Goal: Task Accomplishment & Management: Use online tool/utility

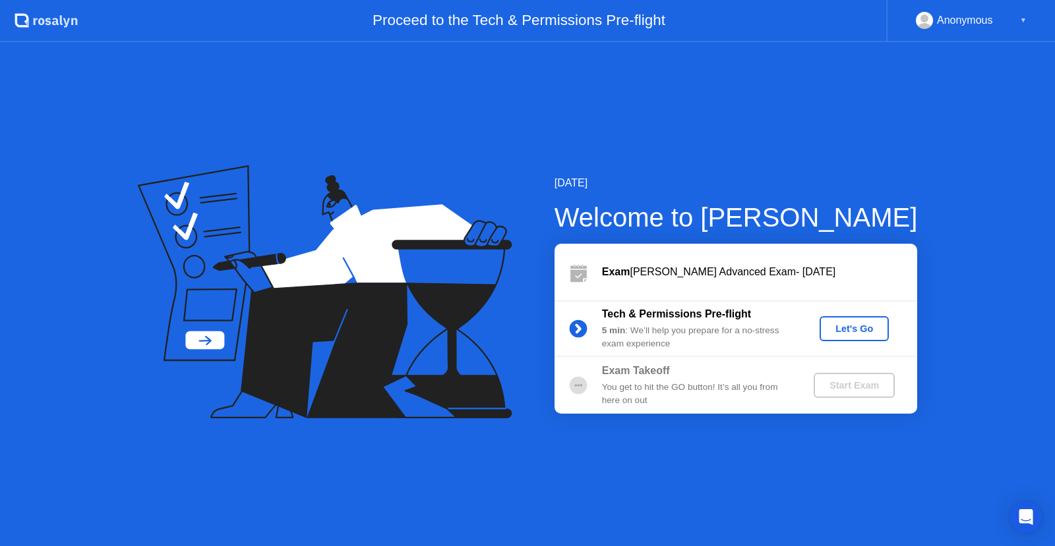
click at [637, 331] on div "5 min : We’ll help you prepare for a no-stress exam experience" at bounding box center [697, 337] width 190 height 27
click at [842, 334] on div "Let's Go" at bounding box center [854, 329] width 59 height 11
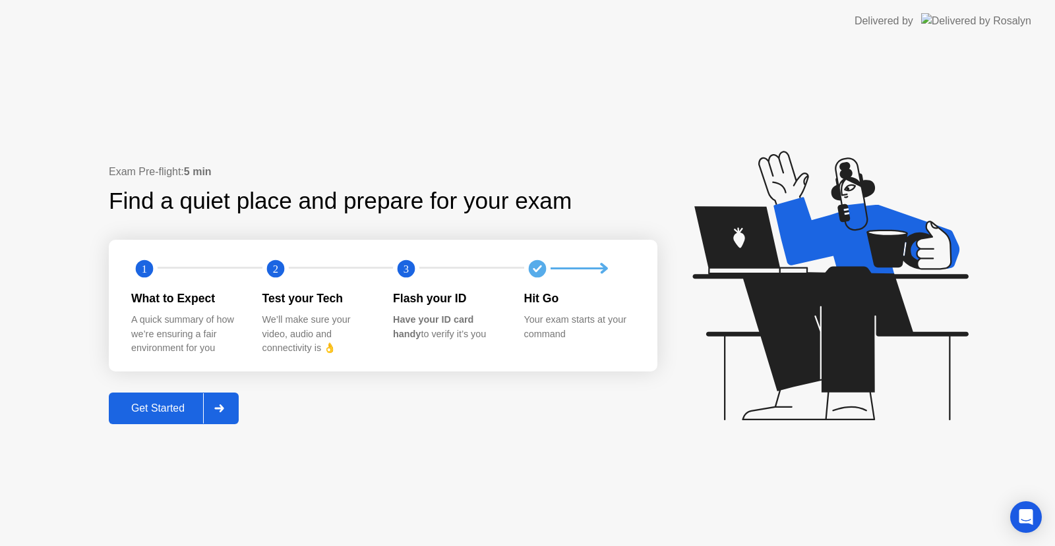
click at [144, 409] on div "Get Started" at bounding box center [158, 409] width 90 height 12
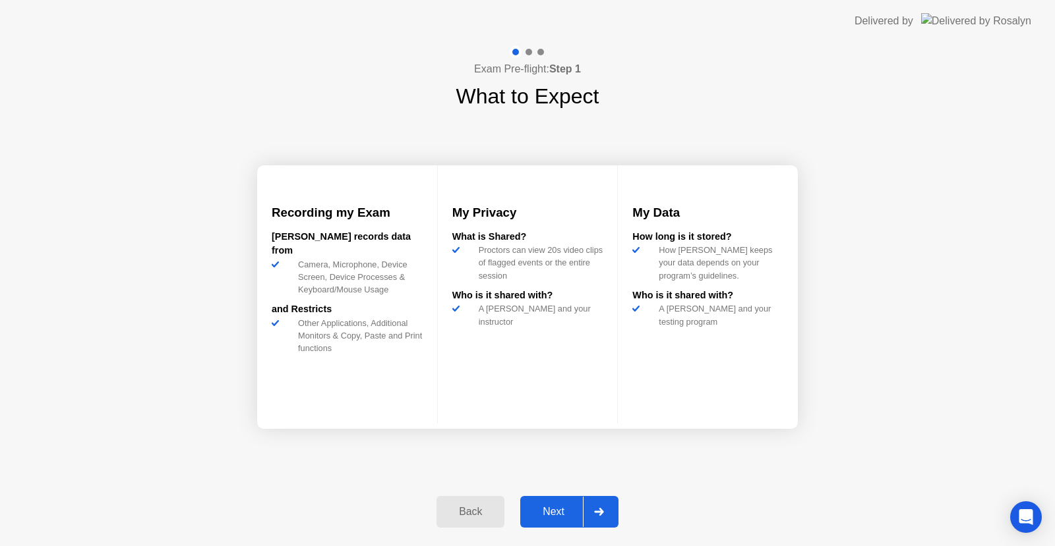
click at [568, 515] on div "Next" at bounding box center [553, 512] width 59 height 12
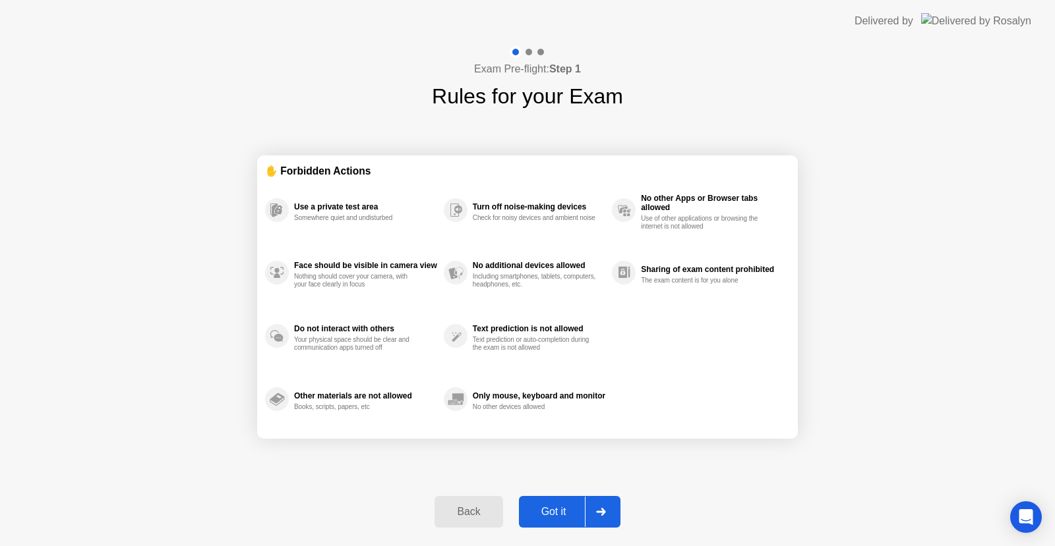
click at [563, 516] on div "Got it" at bounding box center [554, 512] width 62 height 12
select select "**********"
select select "*******"
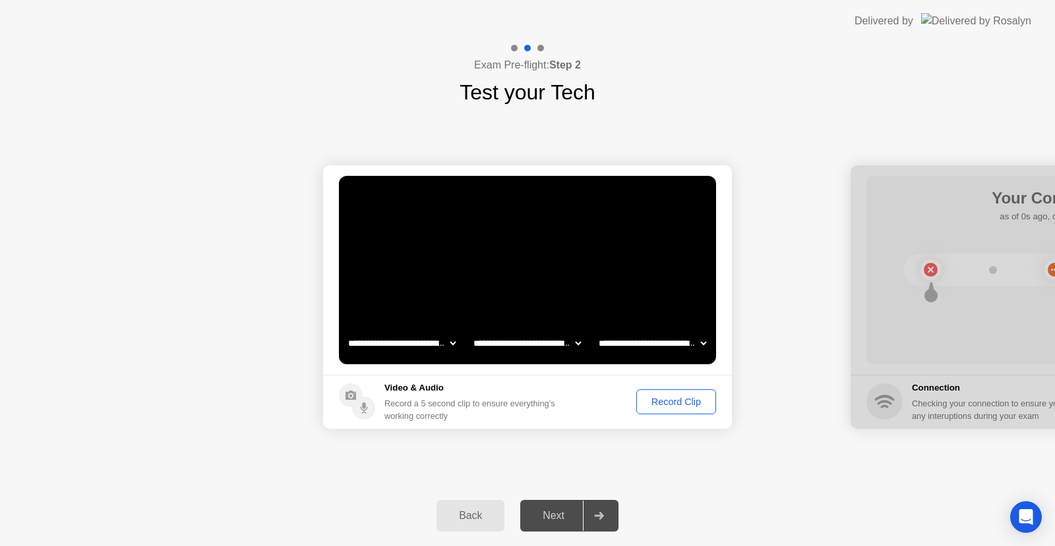
click at [676, 398] on div "Record Clip" at bounding box center [676, 402] width 71 height 11
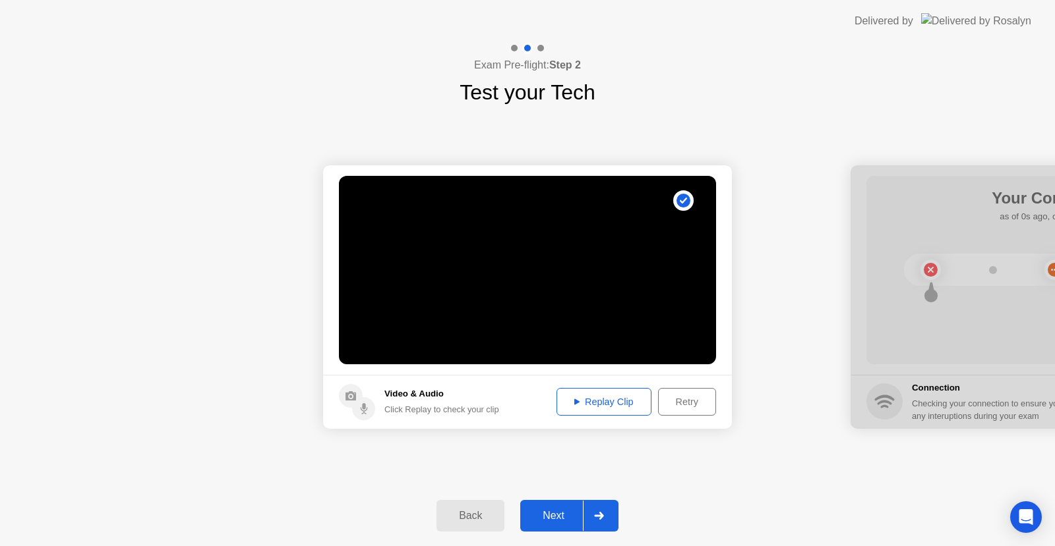
click at [578, 405] on div "Replay Clip" at bounding box center [604, 402] width 86 height 11
click at [547, 516] on div "Next" at bounding box center [553, 516] width 59 height 12
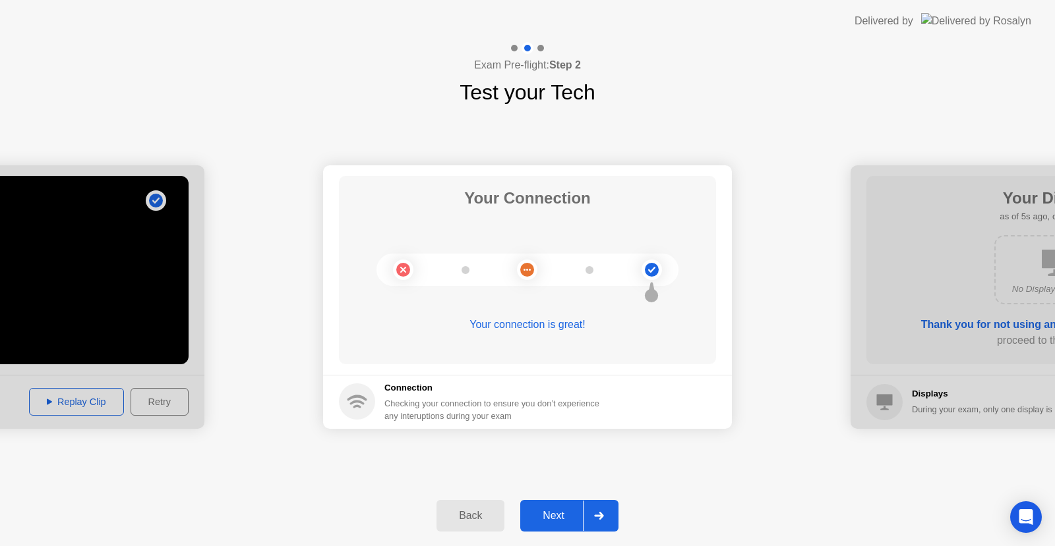
click at [562, 521] on div "Next" at bounding box center [553, 516] width 59 height 12
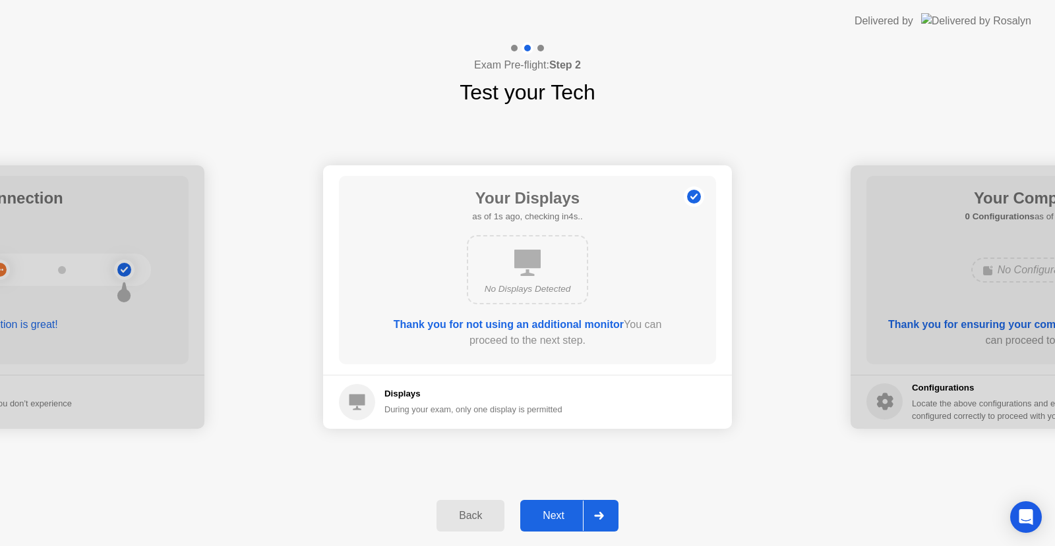
click at [562, 511] on div "Next" at bounding box center [553, 516] width 59 height 12
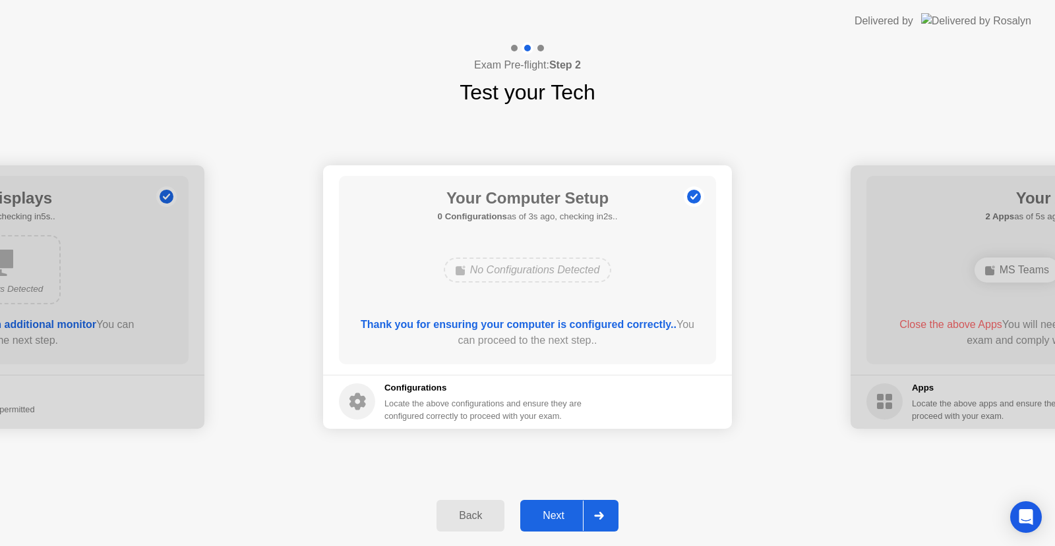
click at [559, 506] on button "Next" at bounding box center [569, 516] width 98 height 32
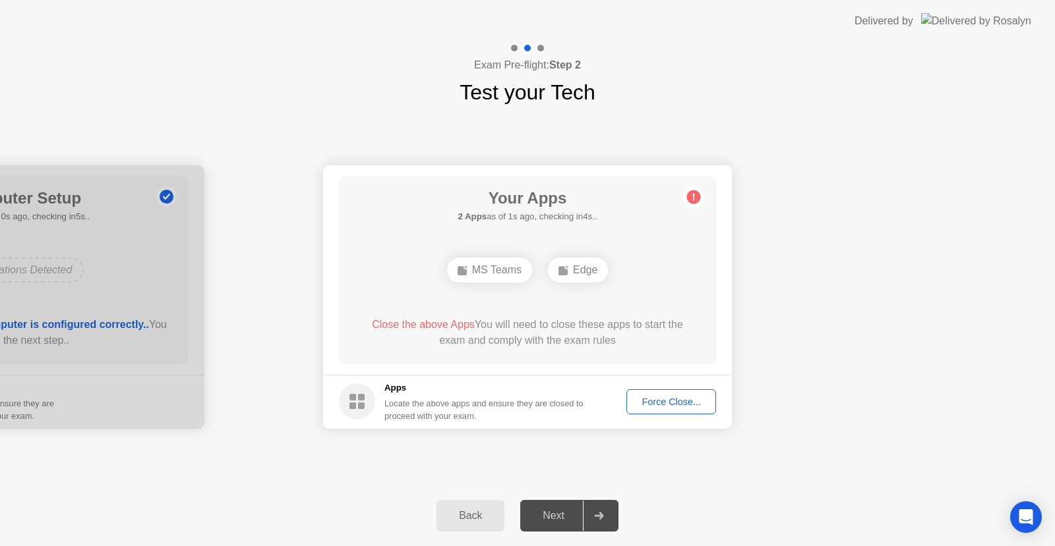
click at [651, 403] on div "Force Close..." at bounding box center [671, 402] width 80 height 11
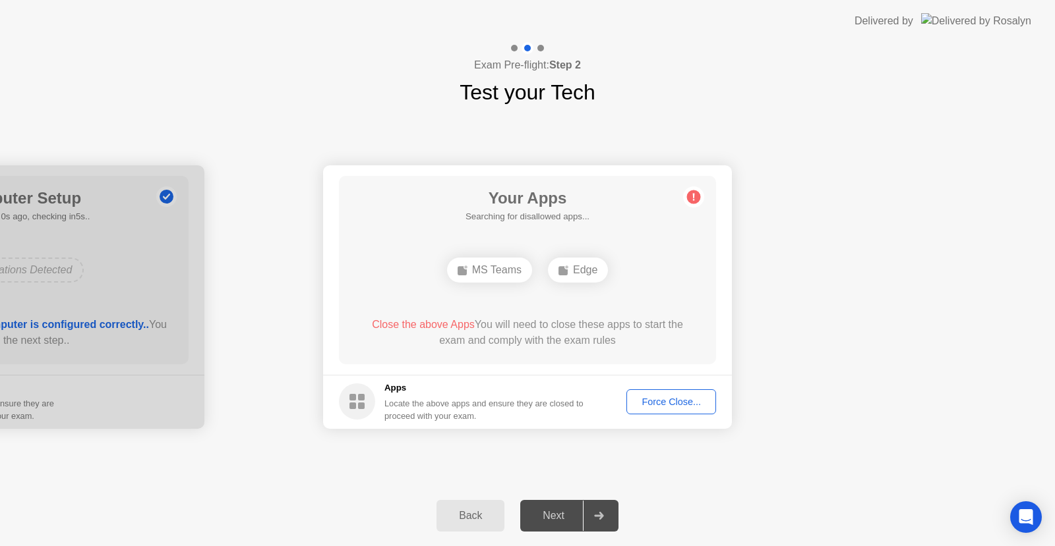
click at [649, 399] on div "Force Close..." at bounding box center [671, 402] width 80 height 11
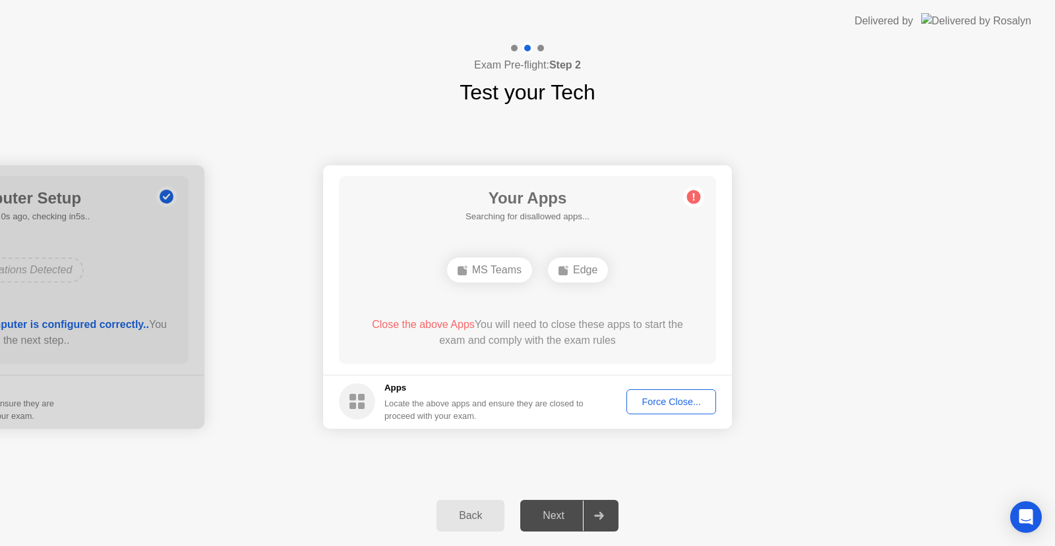
click at [653, 397] on div "Force Close..." at bounding box center [671, 402] width 80 height 11
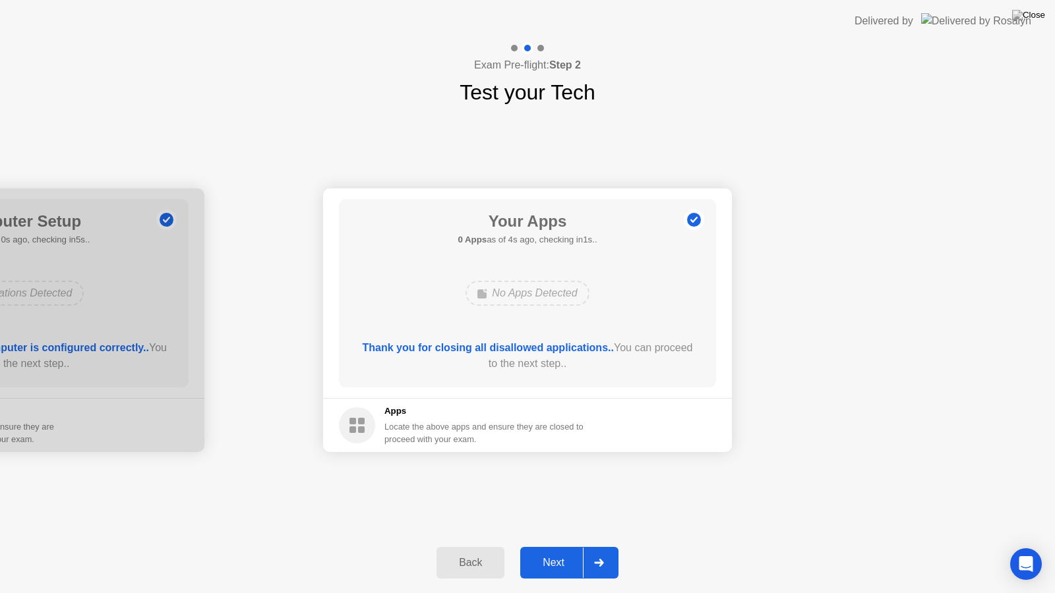
click at [567, 546] on button "Next" at bounding box center [569, 563] width 98 height 32
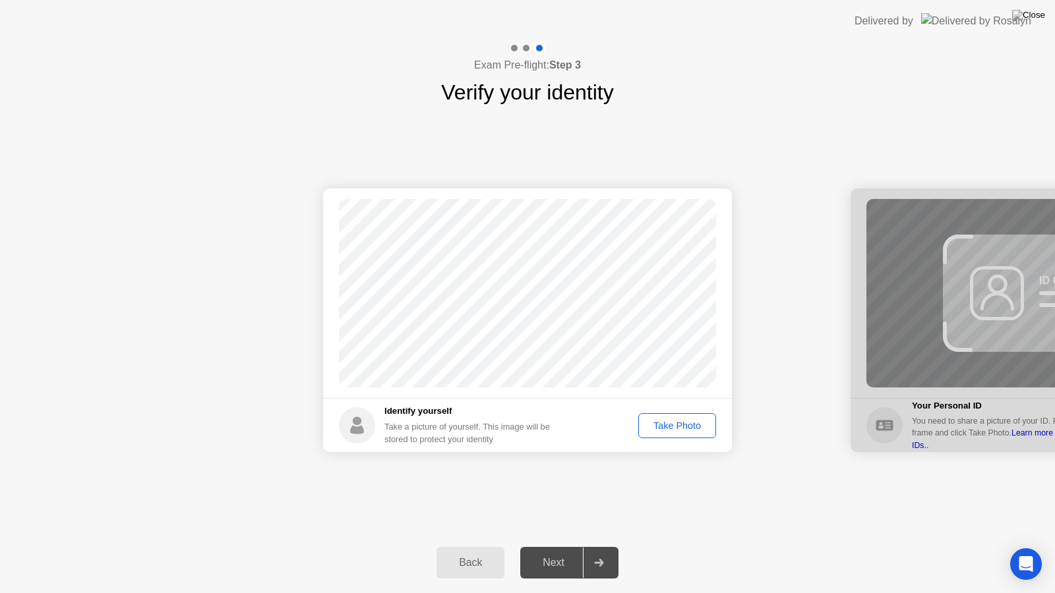
click at [669, 431] on div "Take Photo" at bounding box center [677, 426] width 69 height 11
click at [557, 546] on div "Next" at bounding box center [553, 563] width 59 height 12
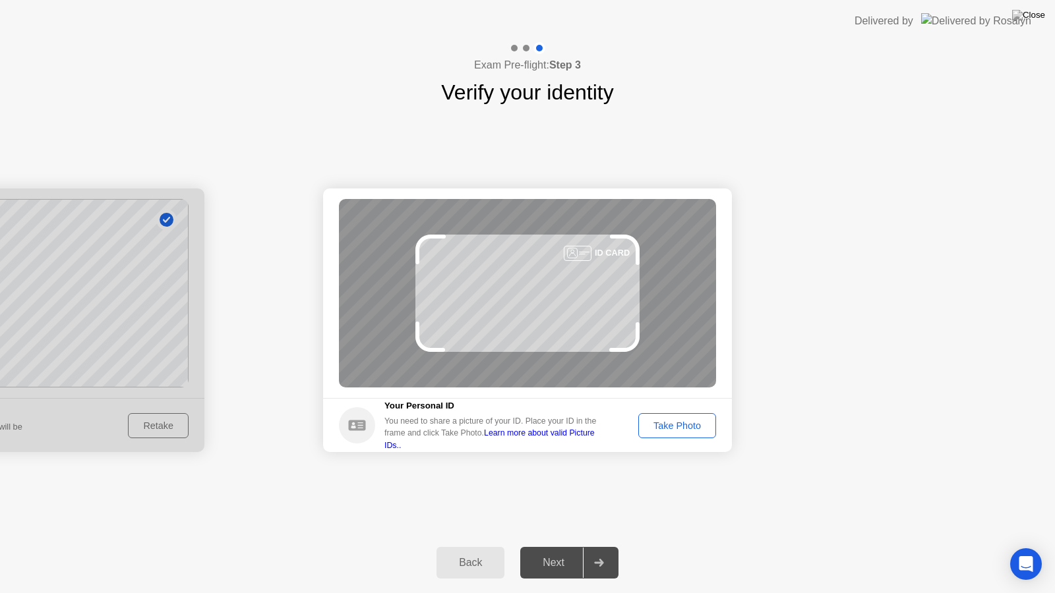
click at [693, 423] on div "Take Photo" at bounding box center [677, 426] width 69 height 11
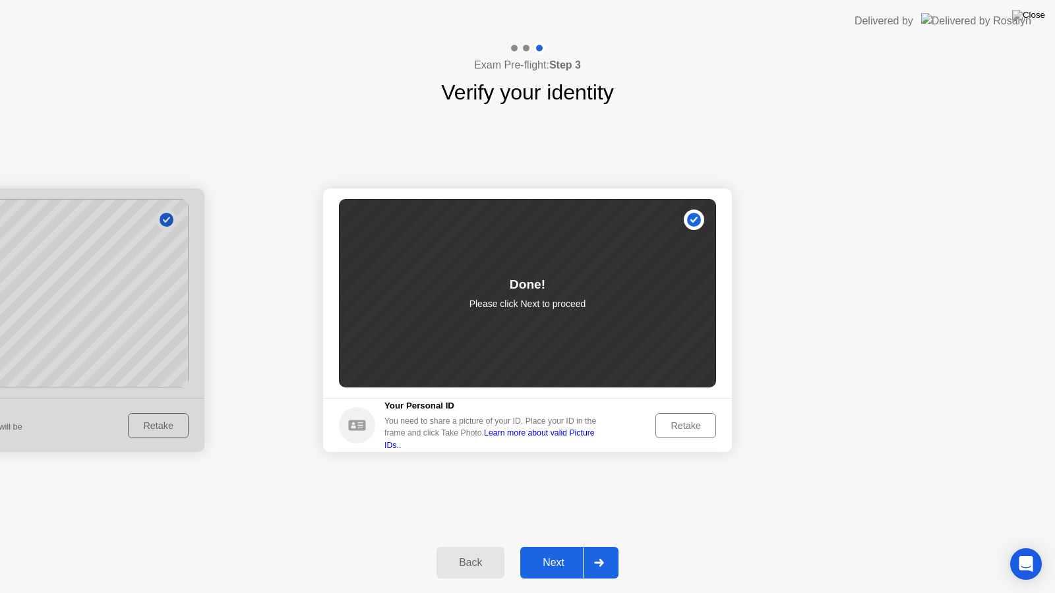
click at [548, 546] on div "Next" at bounding box center [553, 563] width 59 height 12
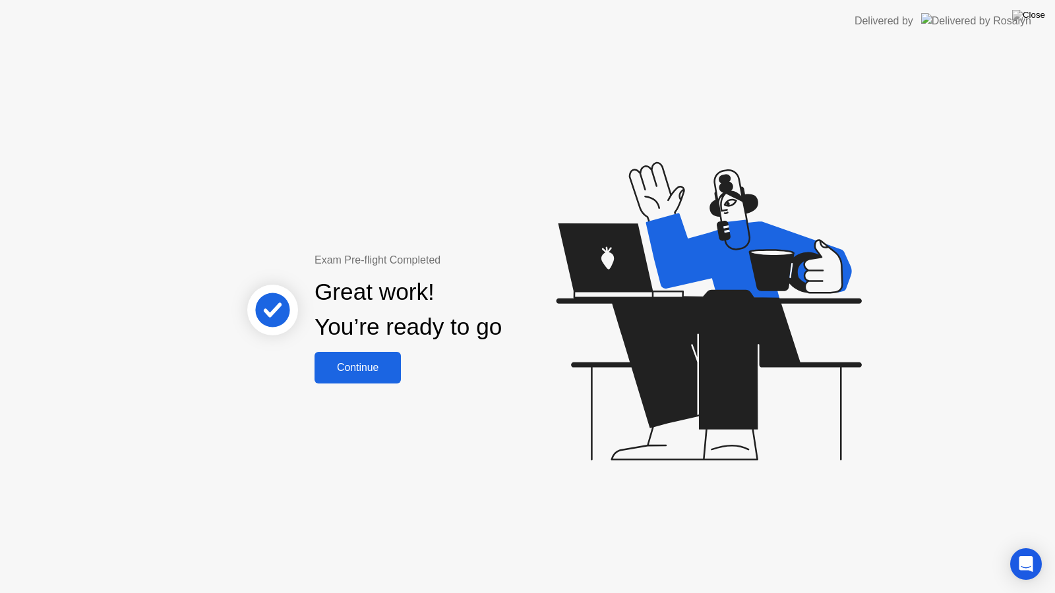
click at [372, 366] on div "Continue" at bounding box center [357, 368] width 78 height 12
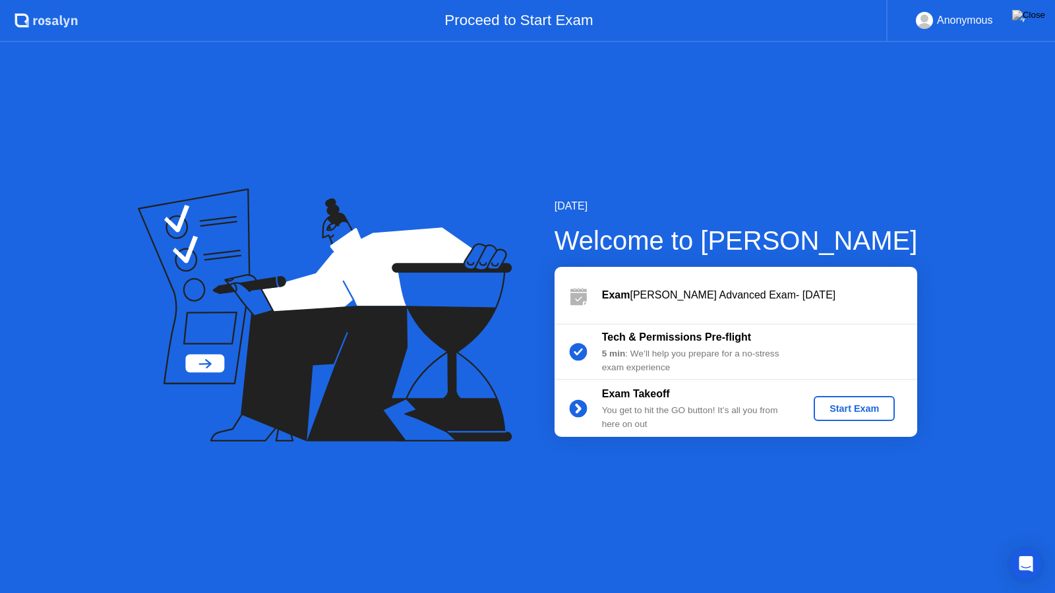
click at [823, 408] on div "Start Exam" at bounding box center [854, 408] width 71 height 11
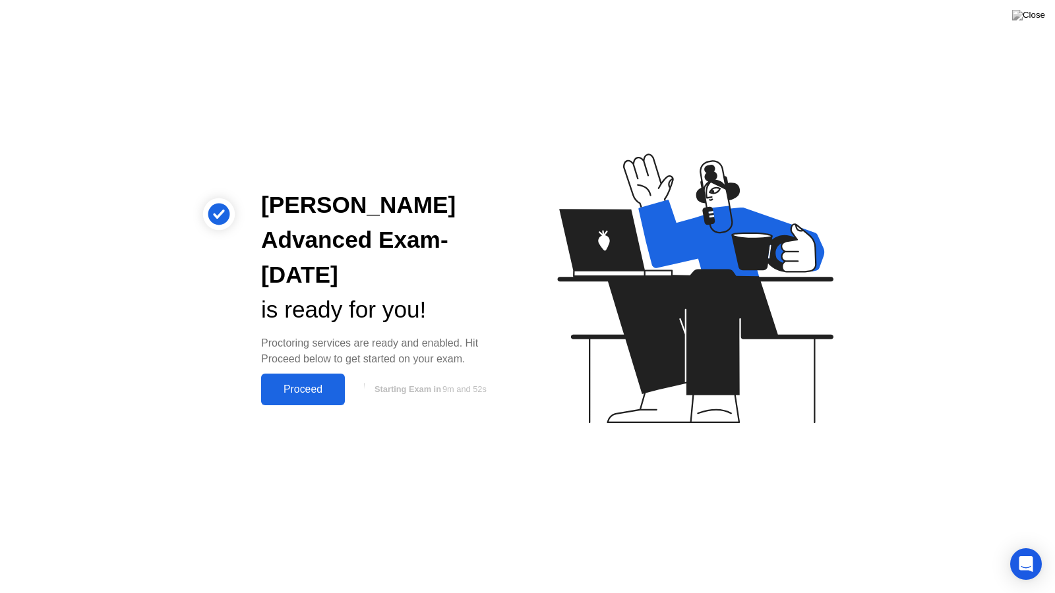
click at [305, 391] on div "Proceed" at bounding box center [303, 390] width 76 height 12
